Goal: Information Seeking & Learning: Learn about a topic

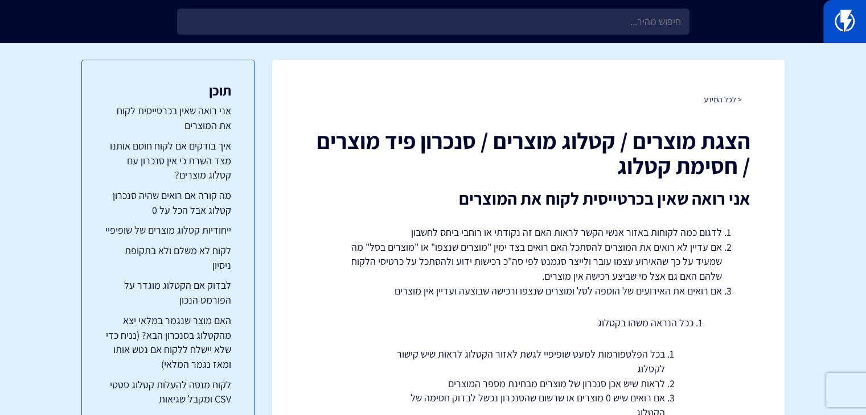
click at [838, 17] on img at bounding box center [844, 21] width 20 height 23
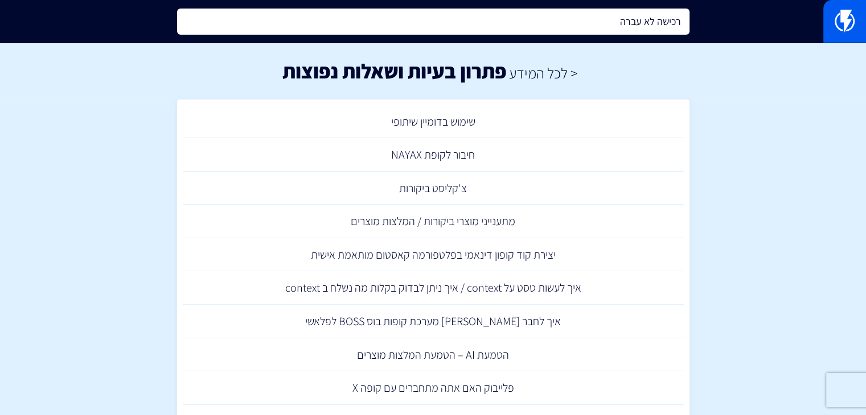
click at [546, 11] on input "רכישה לא עברה" at bounding box center [433, 22] width 512 height 26
click at [545, 14] on input "רכישה לא עברה" at bounding box center [433, 22] width 512 height 26
click at [546, 12] on input "רכישה לא עברה" at bounding box center [433, 22] width 512 height 26
drag, startPoint x: 546, startPoint y: 11, endPoint x: 726, endPoint y: 21, distance: 180.1
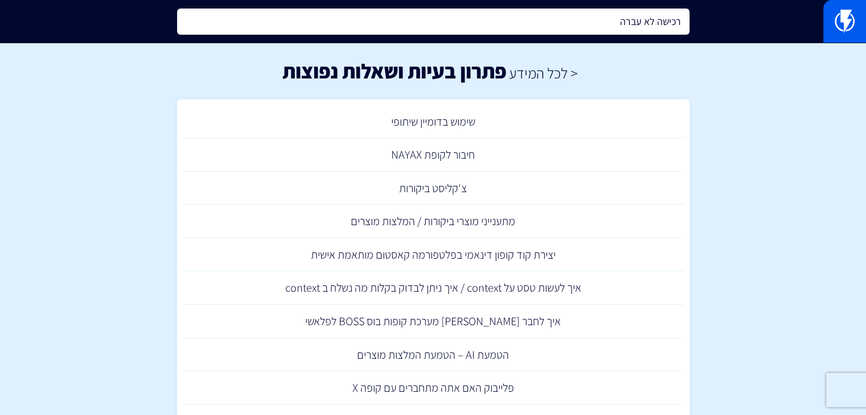
click at [727, 21] on div "רכישה לא עברה" at bounding box center [433, 21] width 866 height 43
click at [505, 20] on input "שעון עצר" at bounding box center [433, 22] width 512 height 26
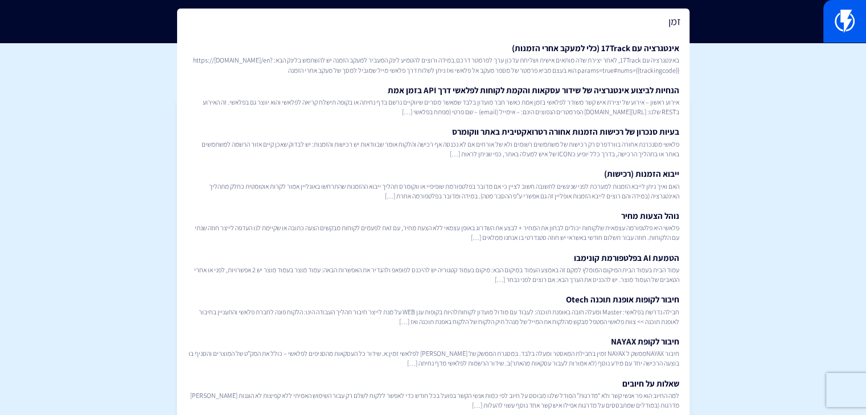
type input "זמן"
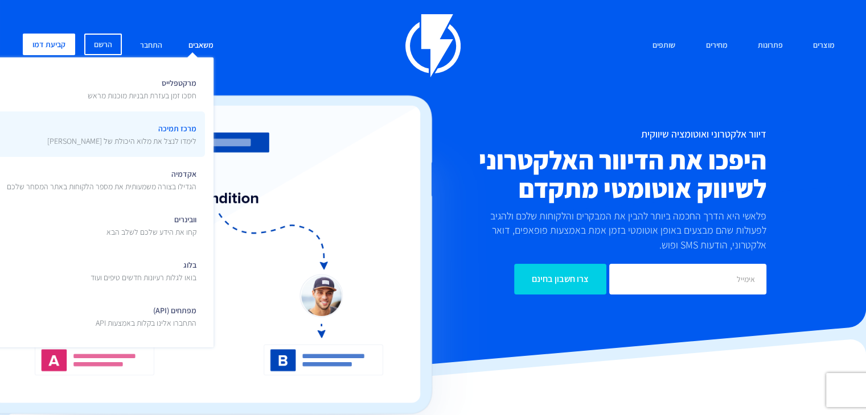
click at [162, 122] on span "מרכז תמיכה לימדו לנצל את מלוא היכולת של [PERSON_NAME]" at bounding box center [121, 133] width 149 height 27
